Goal: Check status

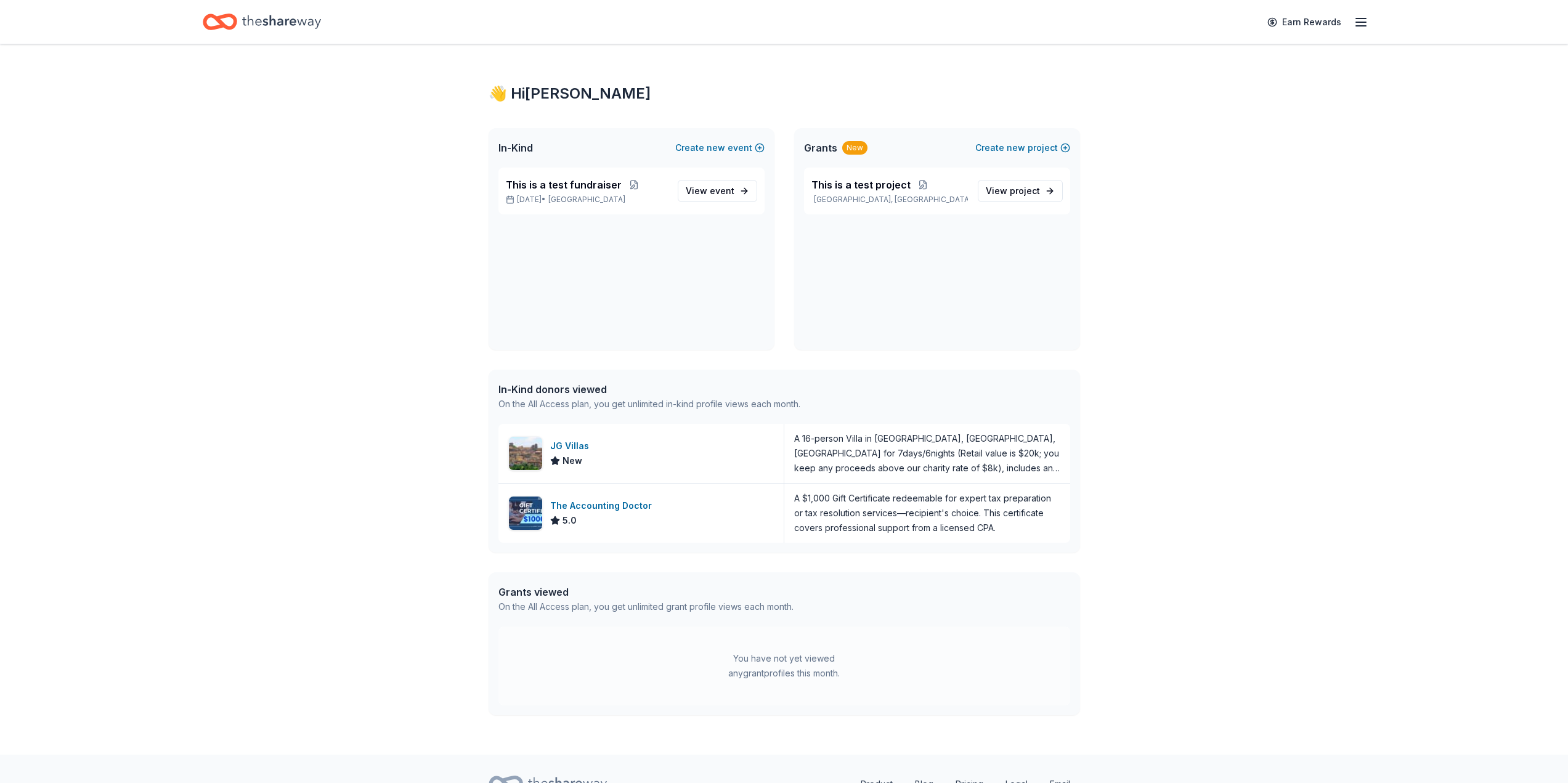
click at [595, 189] on span "This is a test fundraiser" at bounding box center [564, 185] width 116 height 15
click at [879, 184] on span "This is a test project" at bounding box center [861, 185] width 99 height 15
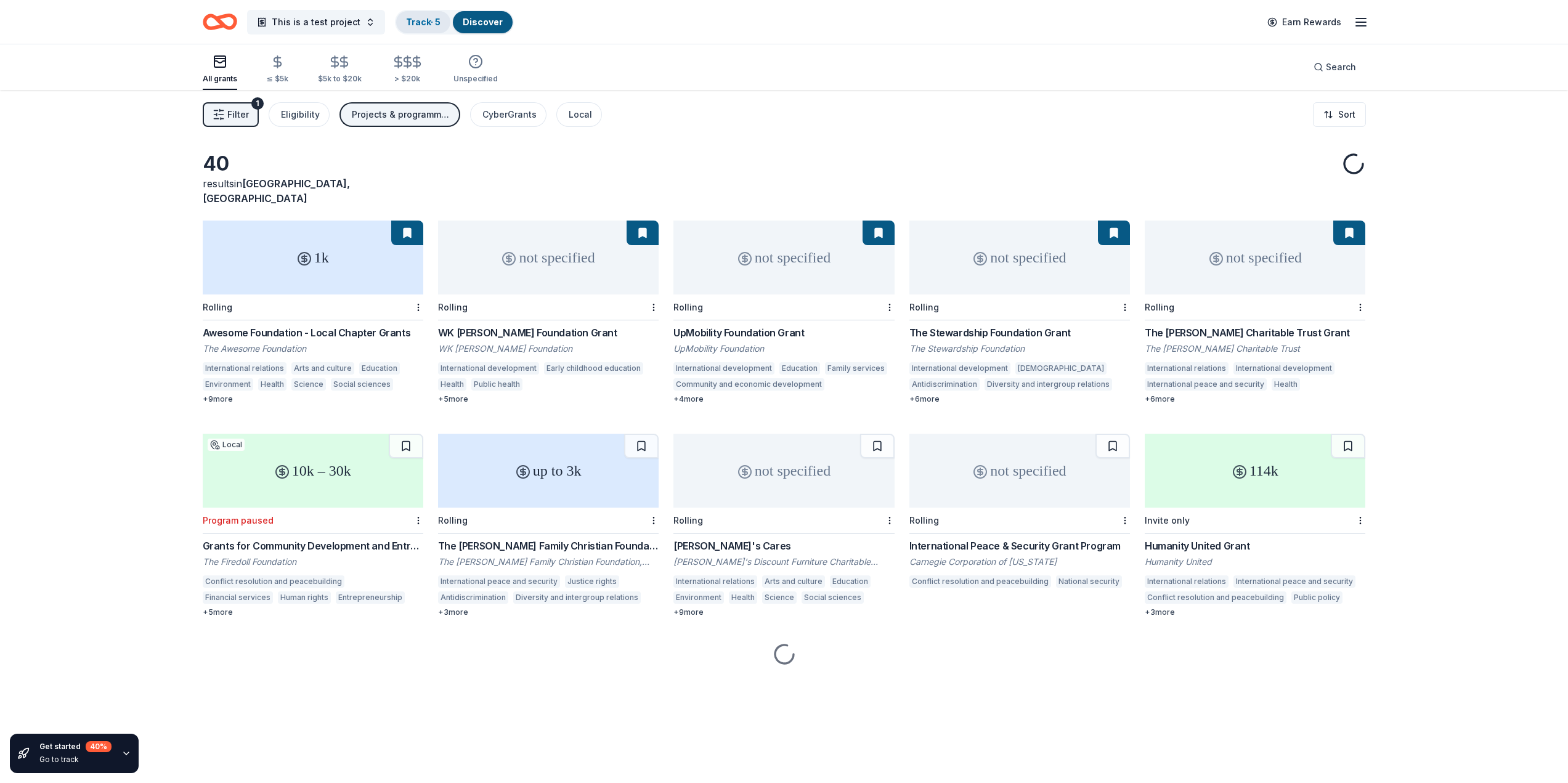
click at [423, 18] on link "Track · 5" at bounding box center [423, 21] width 35 height 10
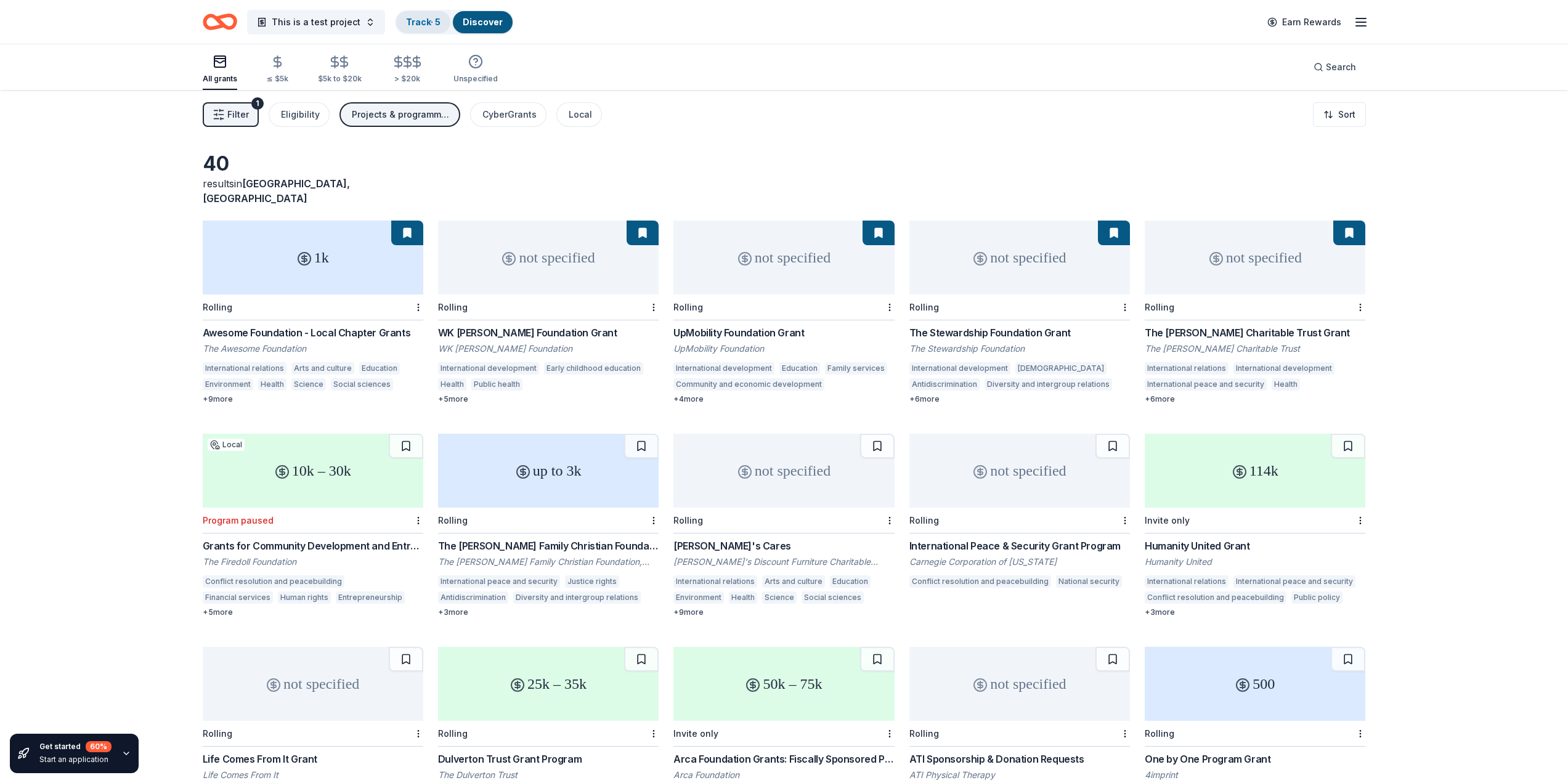
click at [423, 18] on link "Track · 5" at bounding box center [423, 21] width 35 height 10
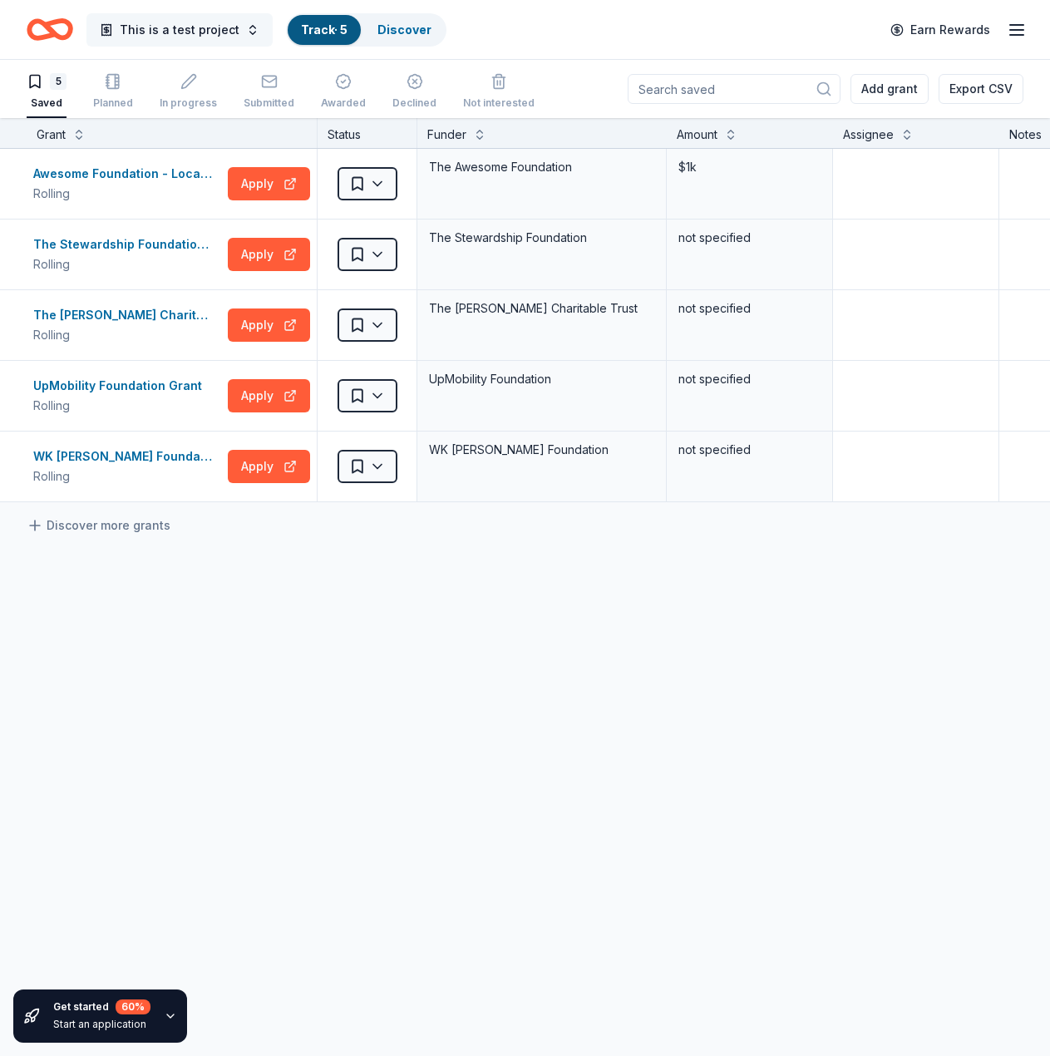
click at [230, 32] on span "This is a test project" at bounding box center [180, 30] width 120 height 20
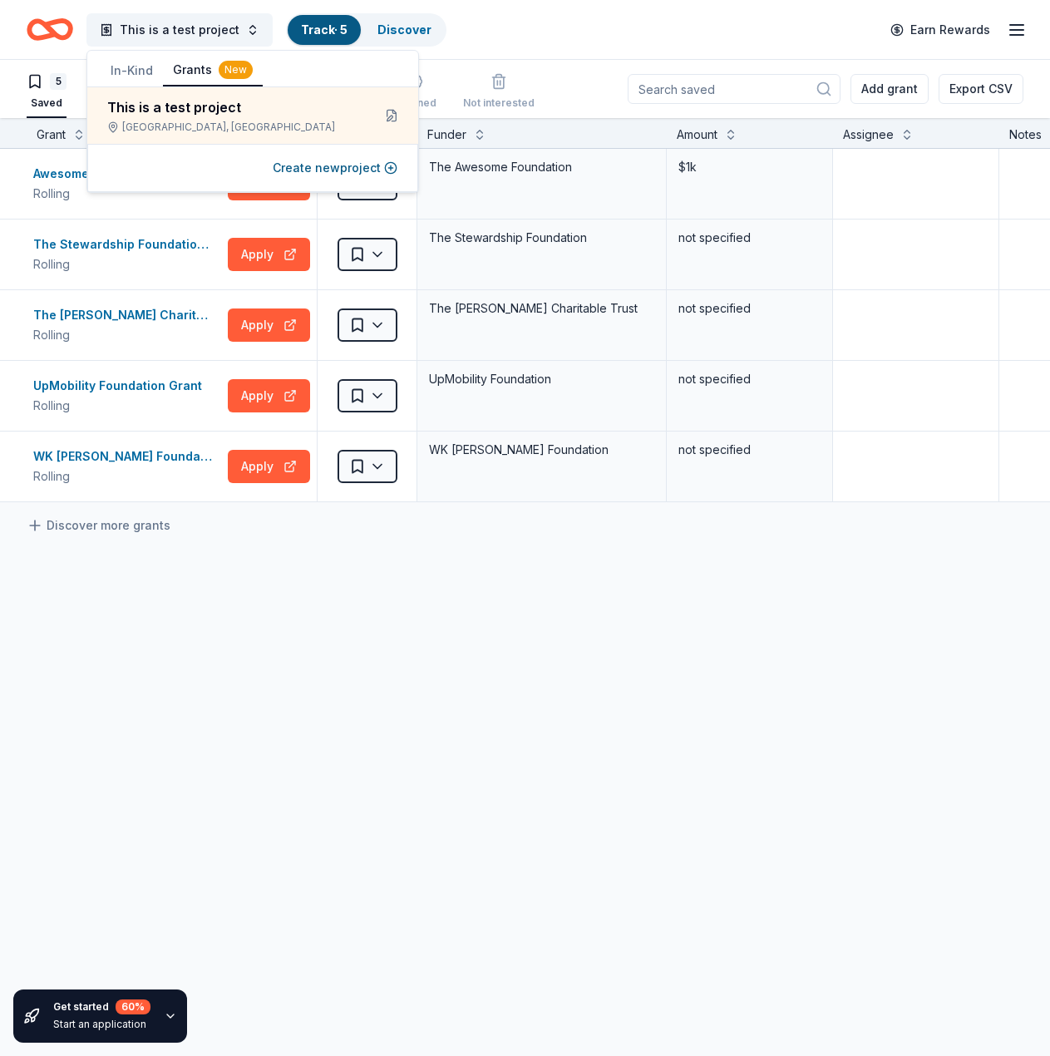
click at [131, 67] on button "In-Kind" at bounding box center [132, 71] width 62 height 30
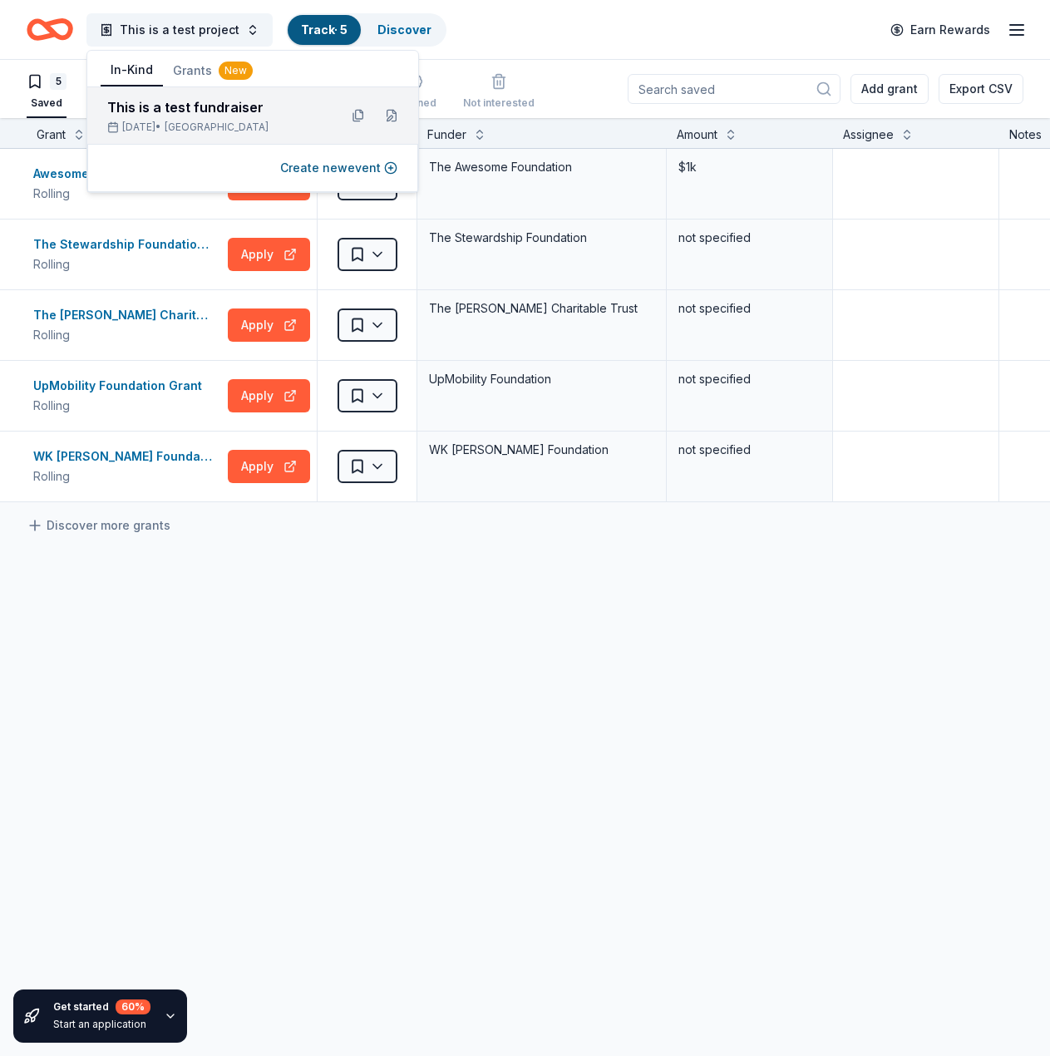
click at [169, 101] on div "This is a test fundraiser" at bounding box center [216, 107] width 218 height 20
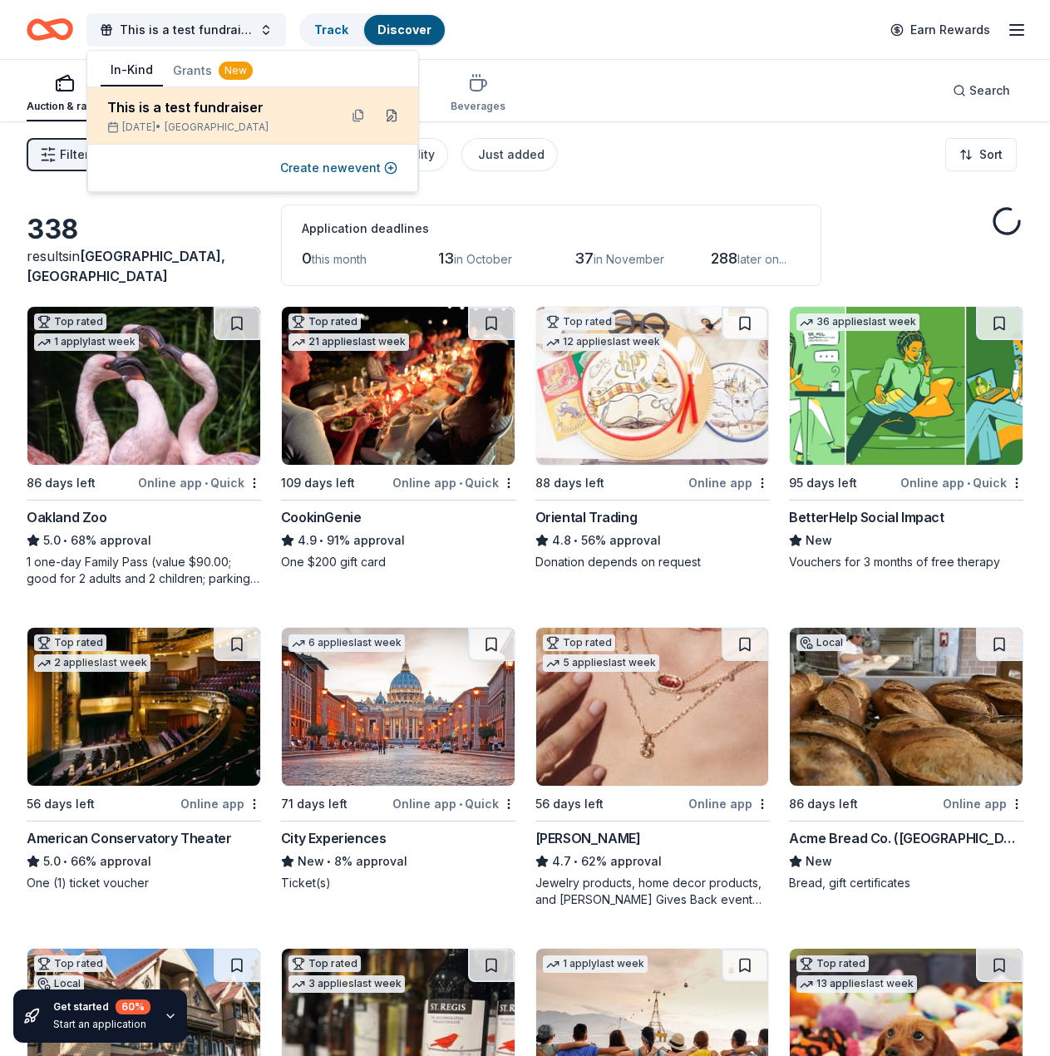
click at [392, 115] on button at bounding box center [391, 115] width 27 height 27
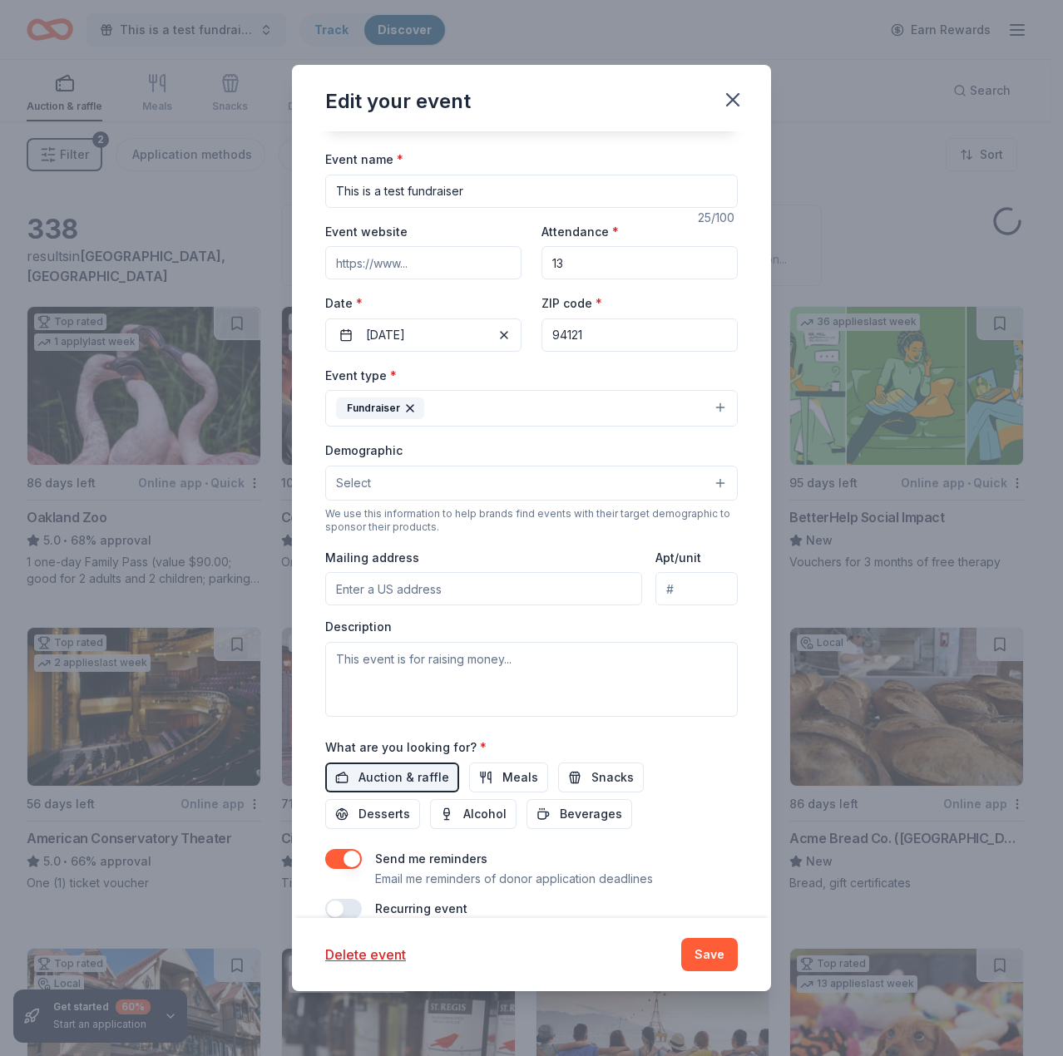
scroll to position [86, 0]
click at [421, 593] on input "Mailing address" at bounding box center [483, 587] width 317 height 33
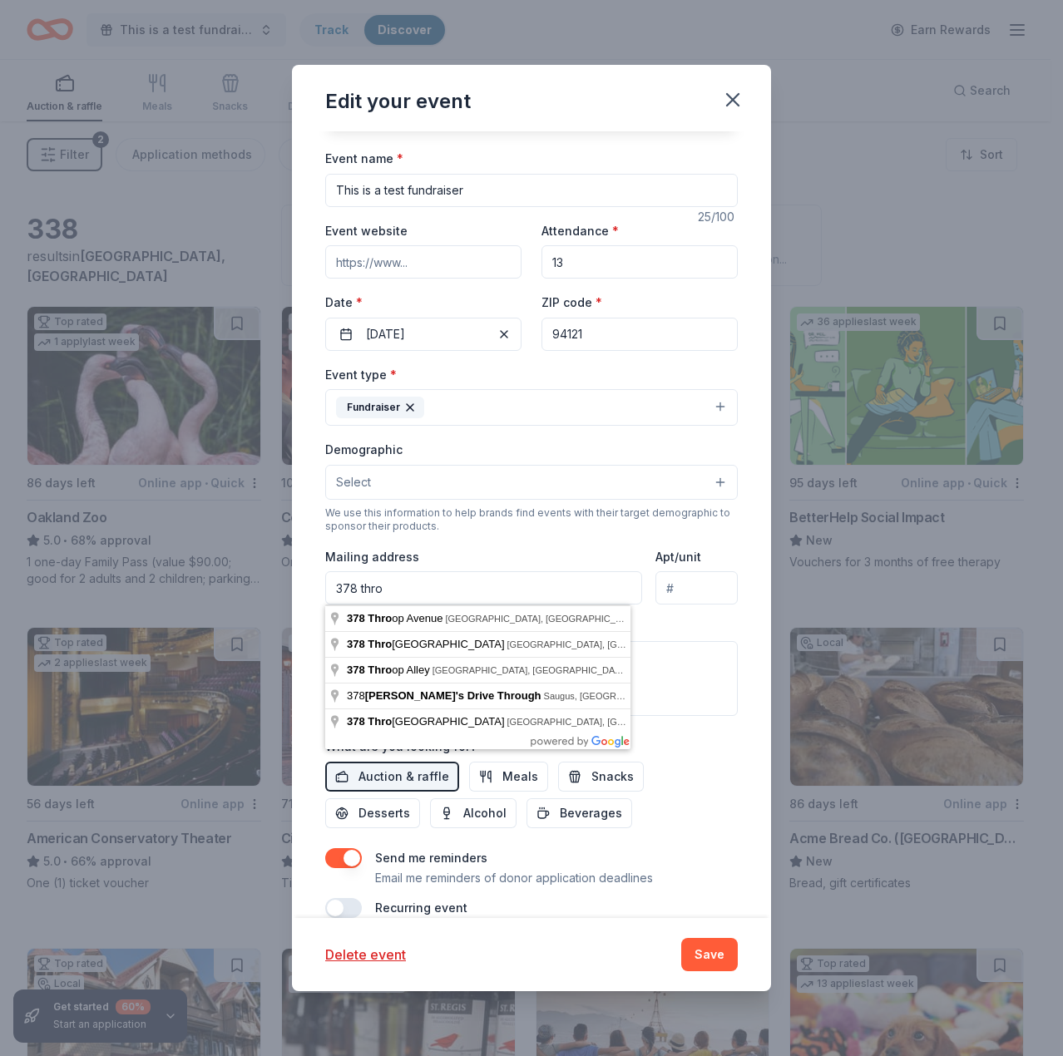
type input "378 thro"
